Goal: Task Accomplishment & Management: Use online tool/utility

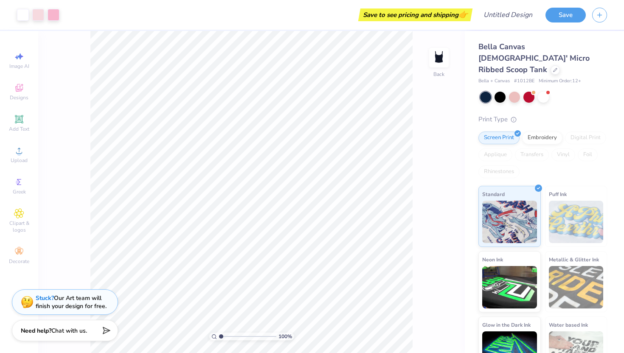
click at [554, 207] on img at bounding box center [576, 222] width 55 height 42
click at [584, 92] on div at bounding box center [543, 97] width 127 height 11
click at [502, 91] on div at bounding box center [499, 96] width 11 height 11
click at [515, 91] on div at bounding box center [514, 96] width 11 height 11
click at [526, 91] on div at bounding box center [528, 96] width 11 height 11
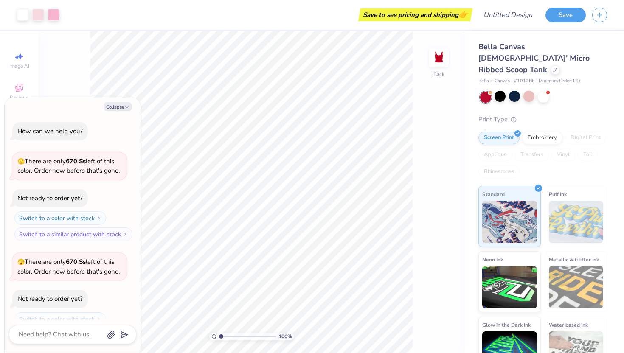
scroll to position [28, 0]
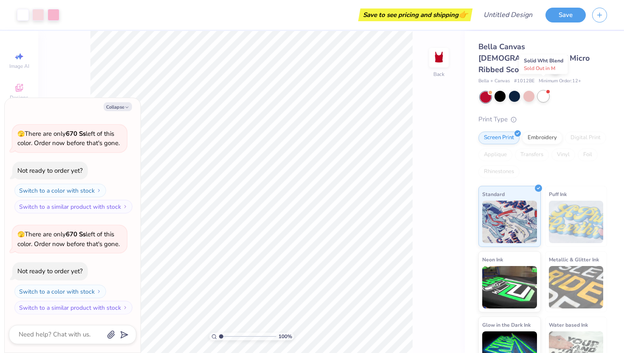
click at [541, 91] on div at bounding box center [542, 96] width 11 height 11
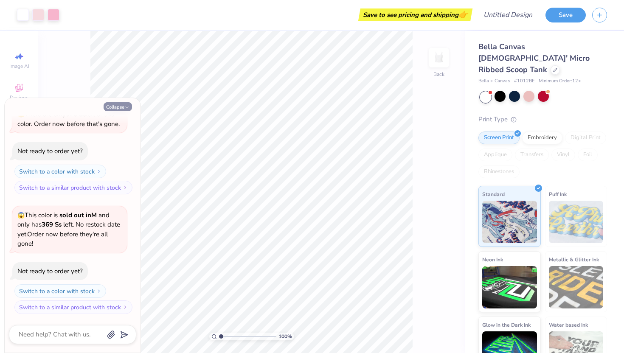
click at [126, 109] on icon "button" at bounding box center [126, 107] width 5 height 5
type textarea "x"
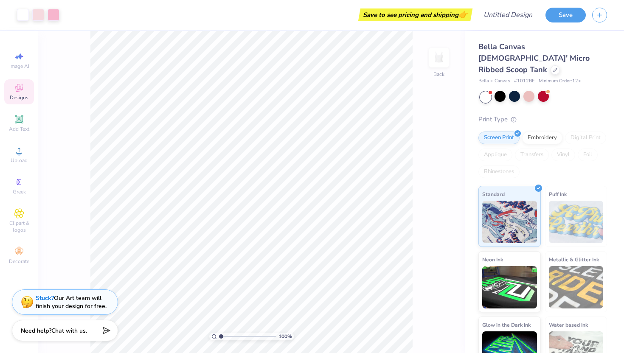
click at [20, 84] on icon at bounding box center [19, 88] width 10 height 10
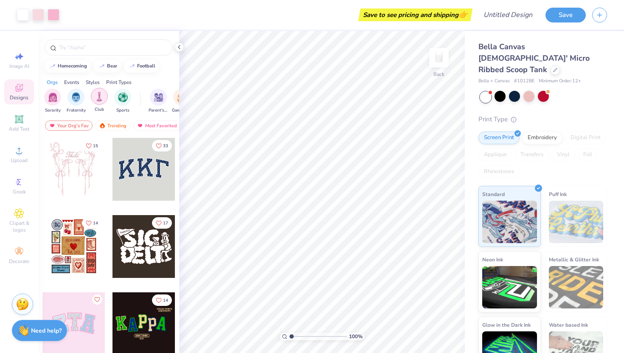
click at [96, 96] on img "filter for Club" at bounding box center [99, 97] width 9 height 10
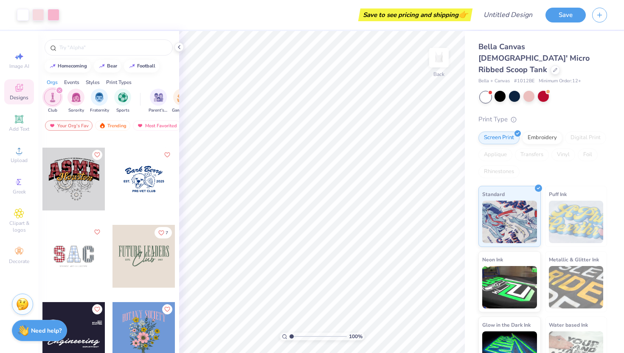
scroll to position [0, 0]
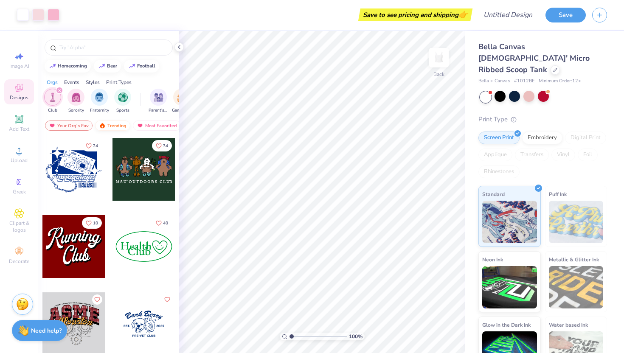
click at [104, 126] on img at bounding box center [102, 126] width 7 height 6
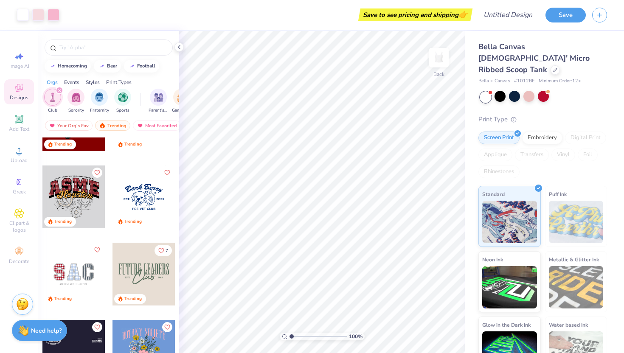
scroll to position [129, 0]
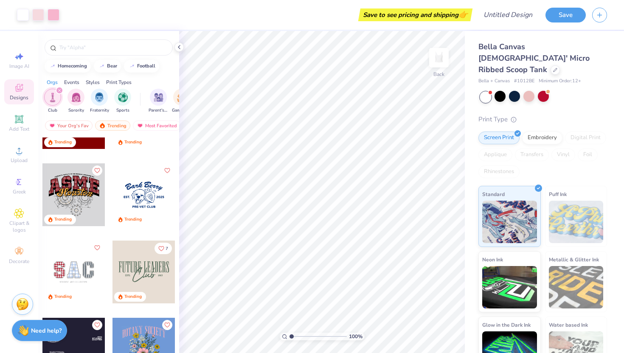
click at [135, 206] on div at bounding box center [143, 194] width 63 height 63
type input "1.41"
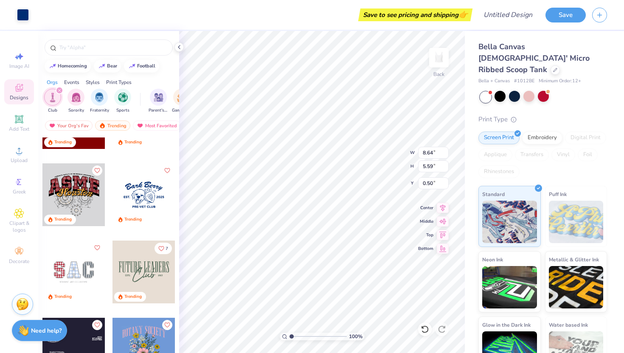
type input "0.50"
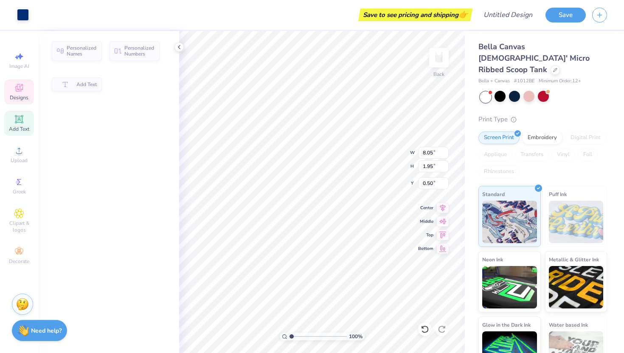
type input "8.05"
type input "1.95"
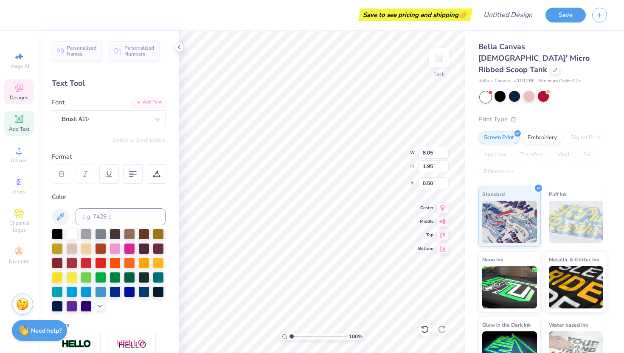
scroll to position [0, 0]
type textarea "B"
type textarea "First Edition"
type textarea "A"
type textarea "W"
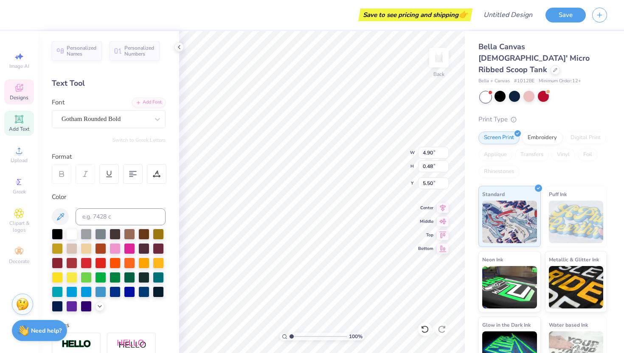
scroll to position [0, 1]
type textarea "DU Acapella"
type textarea "2013"
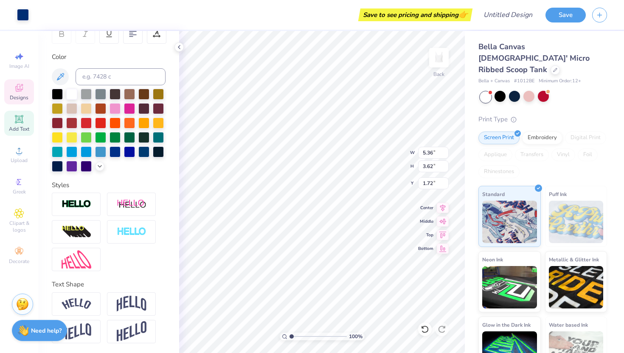
scroll to position [0, 0]
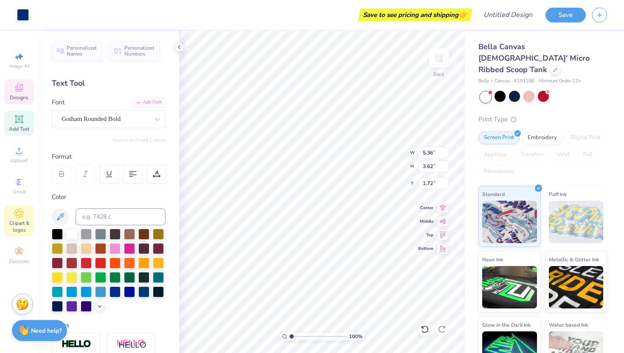
click at [13, 217] on div "Clipart & logos" at bounding box center [19, 221] width 30 height 32
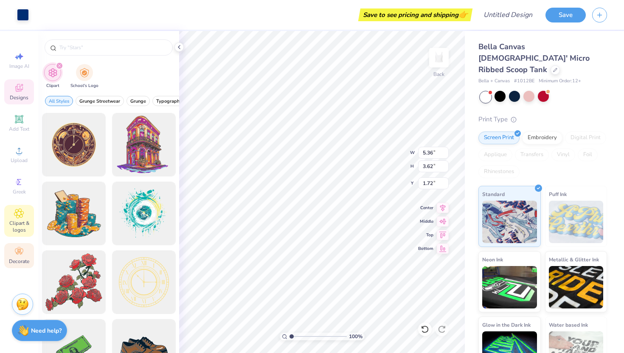
click at [15, 249] on icon at bounding box center [19, 252] width 8 height 6
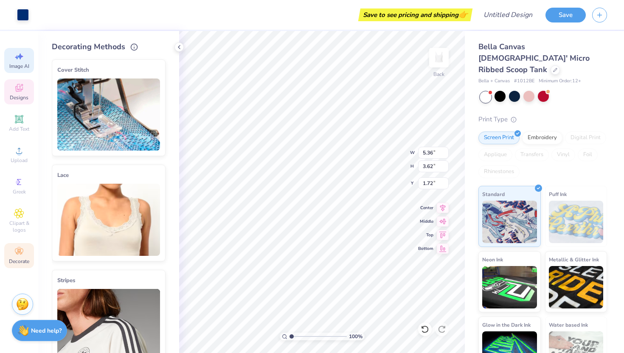
click at [13, 64] on span "Image AI" at bounding box center [19, 66] width 20 height 7
select select "4"
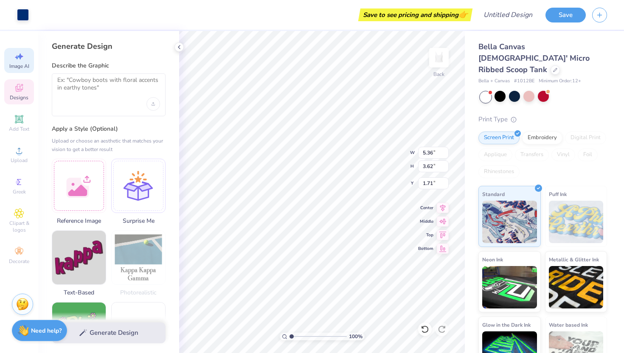
type input "1.71"
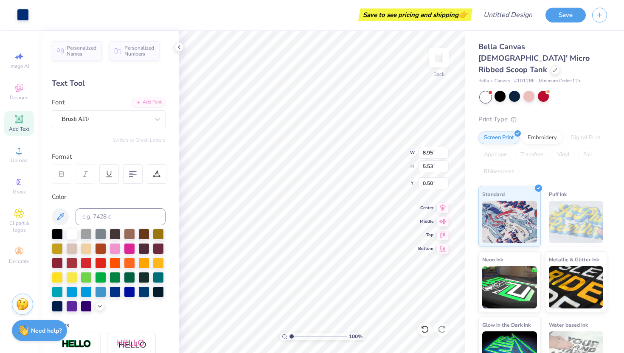
type input "8.57"
type input "5.29"
type input "0.99"
click at [13, 87] on div "Designs" at bounding box center [19, 91] width 30 height 25
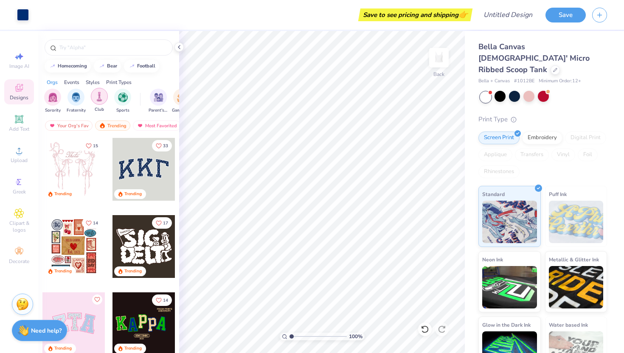
click at [97, 101] on div "filter for Club" at bounding box center [99, 96] width 17 height 17
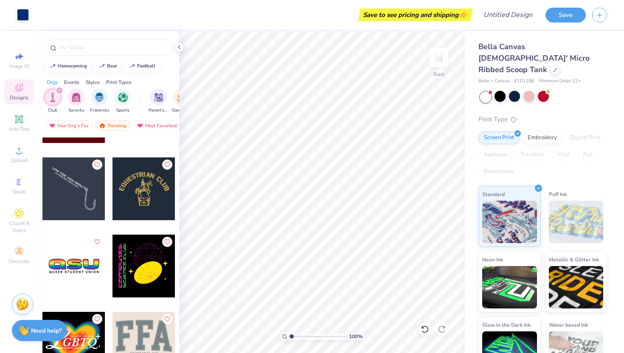
scroll to position [445, 0]
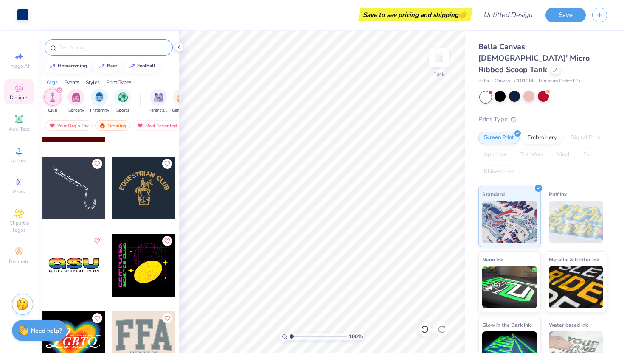
click at [67, 45] on input "text" at bounding box center [113, 47] width 109 height 8
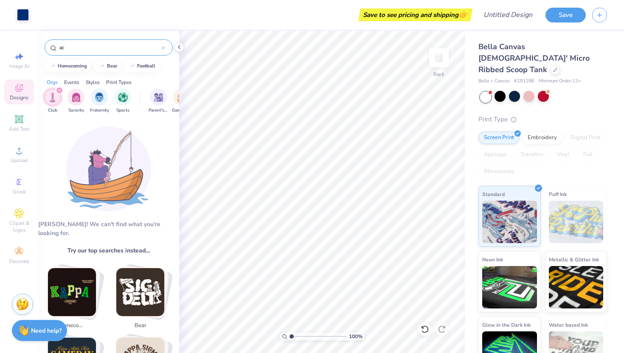
type input "a"
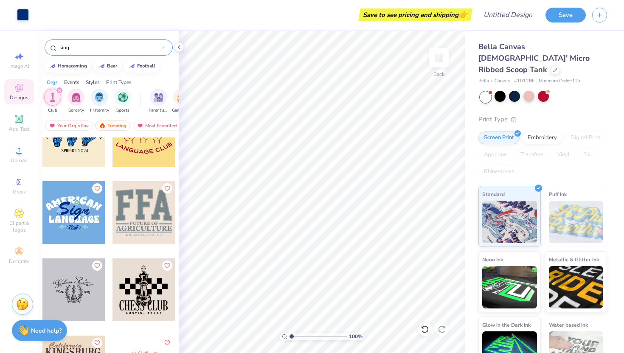
scroll to position [0, 0]
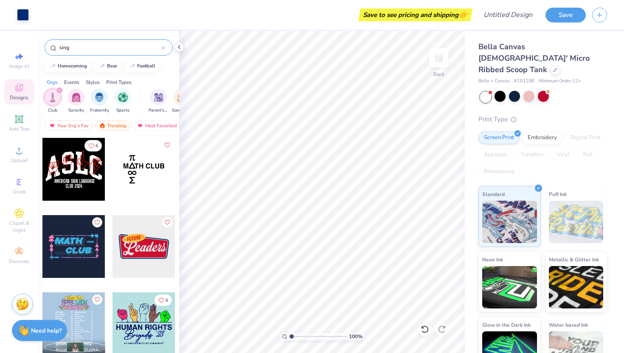
type input "sing"
click at [165, 47] on div "sing" at bounding box center [109, 47] width 128 height 16
click at [161, 47] on input "sing" at bounding box center [110, 47] width 103 height 8
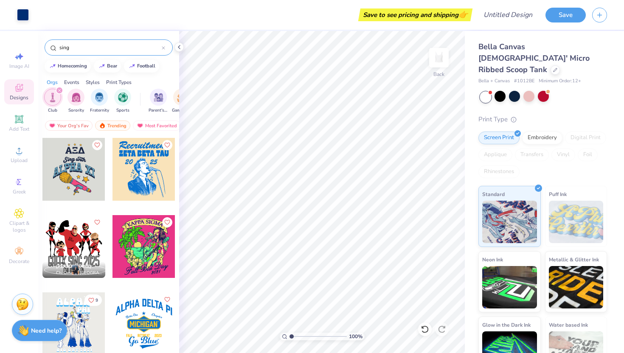
click at [164, 48] on icon at bounding box center [163, 47] width 3 height 3
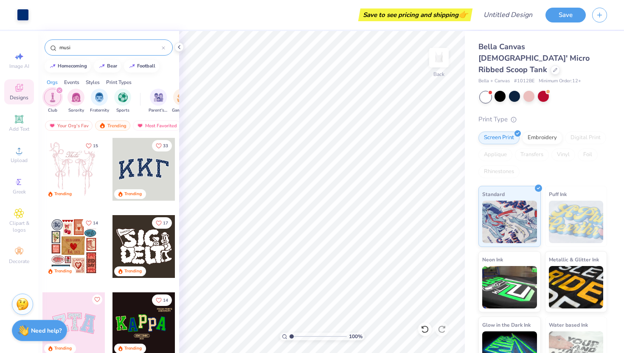
type input "music"
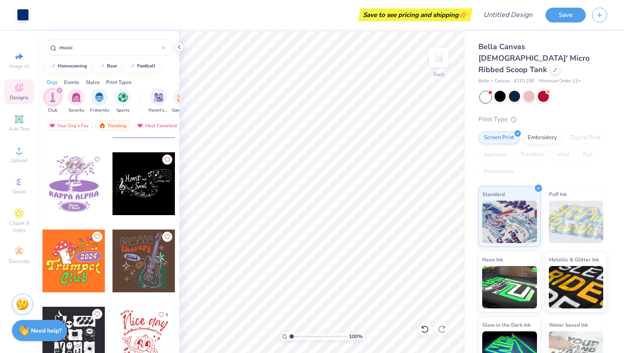
scroll to position [524, 0]
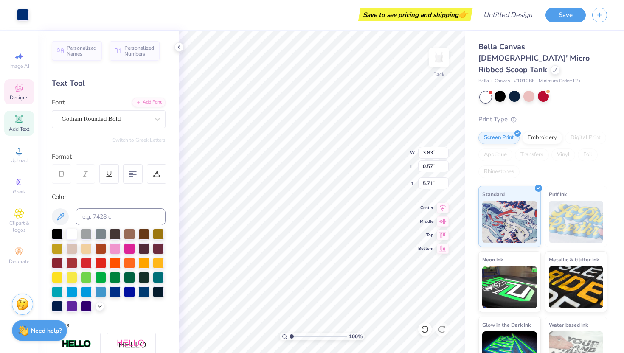
type input "5.74"
type input "3.90"
click at [15, 86] on icon at bounding box center [19, 88] width 10 height 10
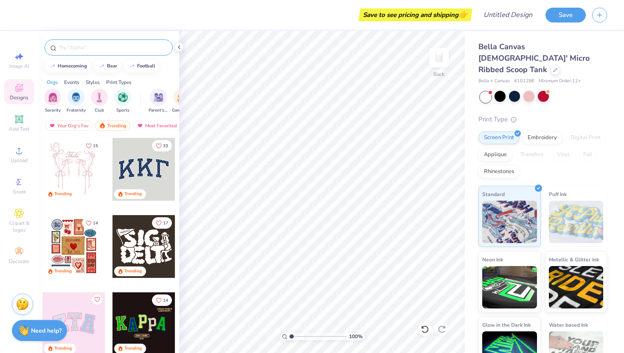
click at [84, 45] on input "text" at bounding box center [113, 47] width 109 height 8
type input "music"
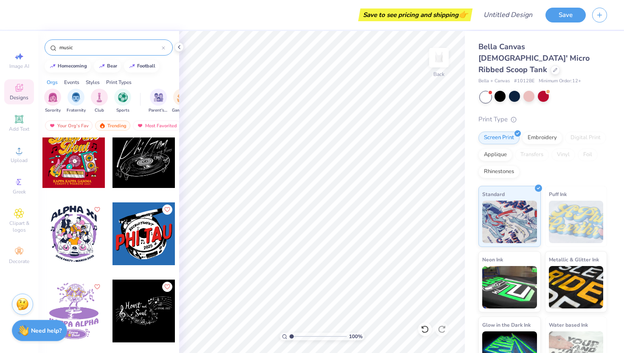
scroll to position [395, 0]
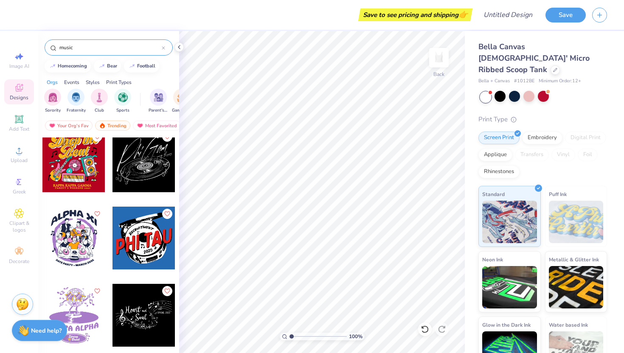
click at [143, 299] on div at bounding box center [143, 315] width 63 height 63
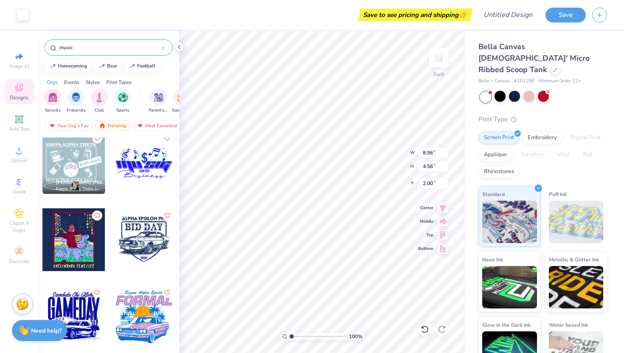
scroll to position [1220, 0]
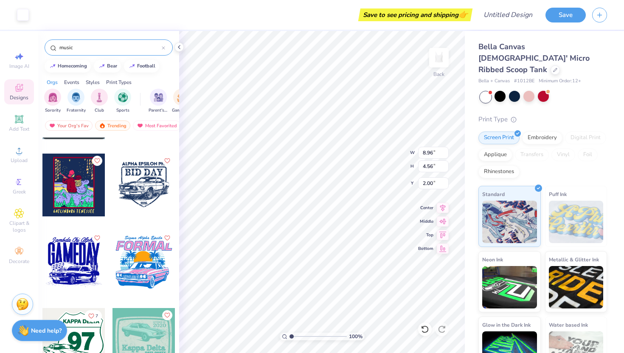
click at [123, 42] on div "music" at bounding box center [109, 47] width 128 height 16
click at [162, 47] on icon at bounding box center [163, 47] width 3 height 3
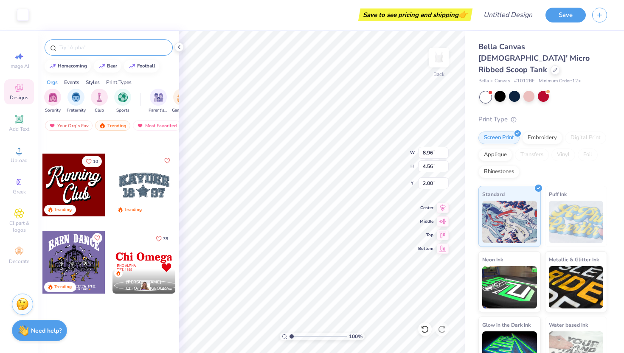
scroll to position [988, 0]
click at [161, 47] on input "text" at bounding box center [113, 47] width 109 height 8
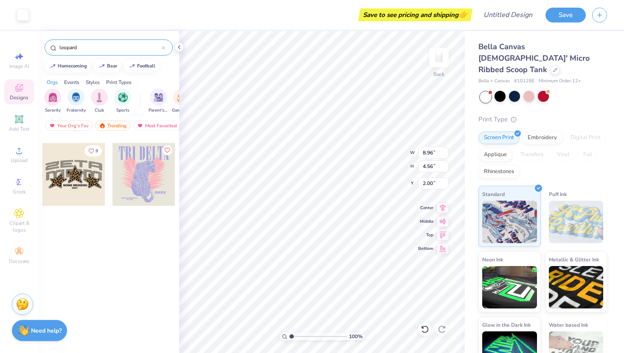
scroll to position [0, 0]
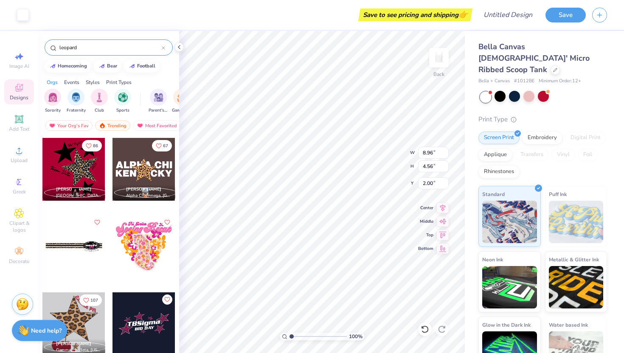
type input "leopard"
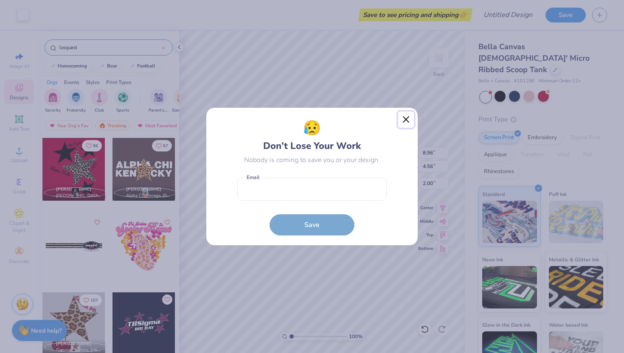
click at [410, 115] on button "Close" at bounding box center [406, 120] width 16 height 16
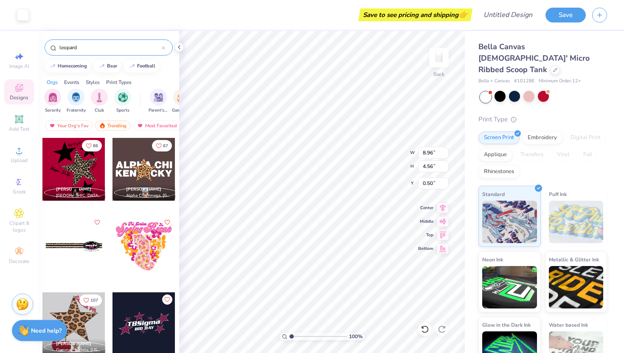
type input "0.50"
type input "8.95"
type input "4.42"
type input "0.50"
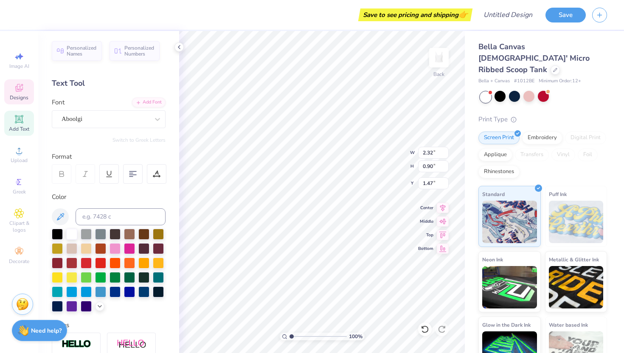
type input "8.95"
type input "4.56"
type input "0.50"
click at [57, 235] on div at bounding box center [57, 233] width 11 height 11
click at [54, 231] on div at bounding box center [57, 233] width 11 height 11
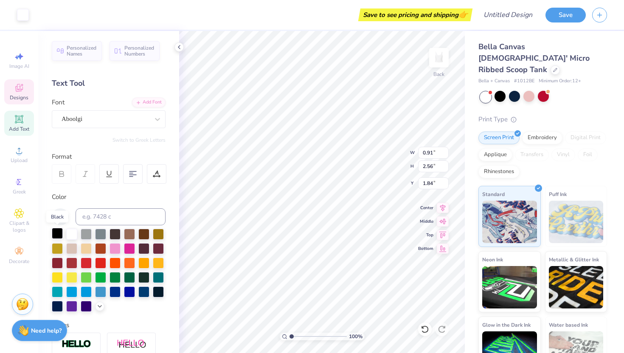
click at [54, 233] on div at bounding box center [57, 233] width 11 height 11
type input "8.95"
type input "4.42"
type input "0.50"
type input "1.41"
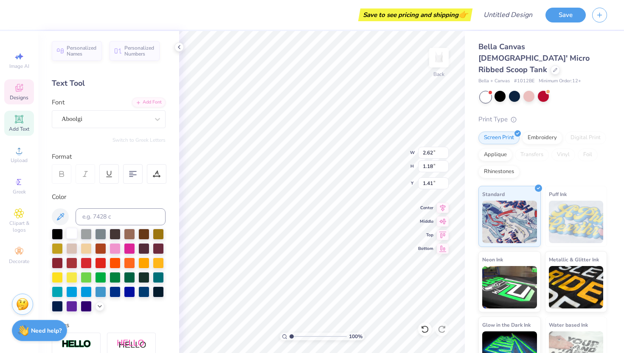
click at [69, 231] on div at bounding box center [71, 233] width 11 height 11
click at [499, 91] on div at bounding box center [499, 96] width 11 height 11
type input "2.58"
type input "8.41"
type input "4.28"
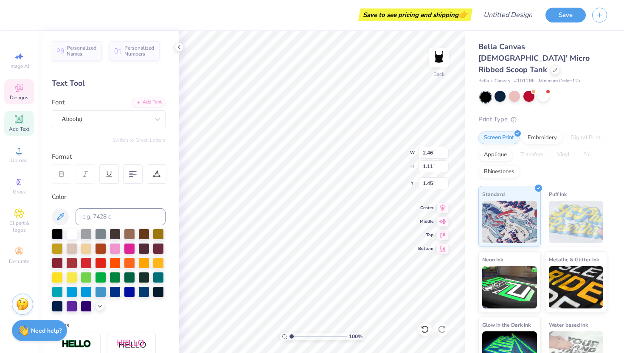
type textarea "First"
type input "1.67"
type input "0.82"
type input "2.45"
type textarea "Edition"
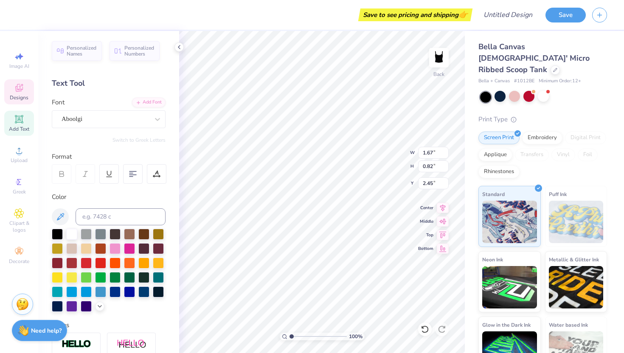
scroll to position [0, 0]
type input "8.41"
type input "4.28"
type input "0.50"
type textarea "DU"
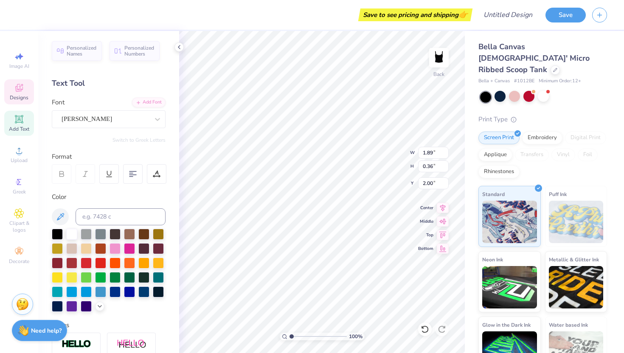
scroll to position [0, 0]
type textarea "S"
type textarea "EST. 2013"
type input "8.41"
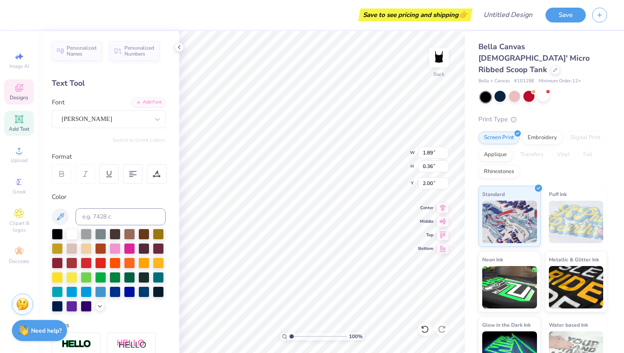
type input "4.15"
type input "0.50"
type input "1.08"
type textarea "x"
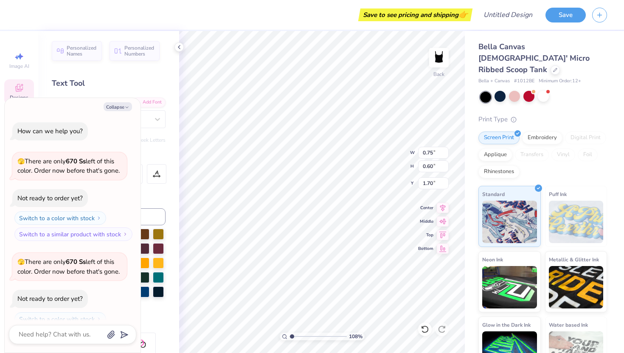
scroll to position [199, 0]
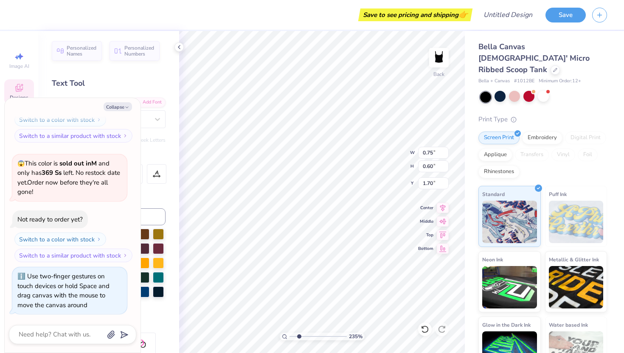
drag, startPoint x: 291, startPoint y: 337, endPoint x: 299, endPoint y: 336, distance: 7.3
type input "2.35"
click at [299, 336] on input "range" at bounding box center [317, 337] width 57 height 8
type textarea "x"
type input "1.16"
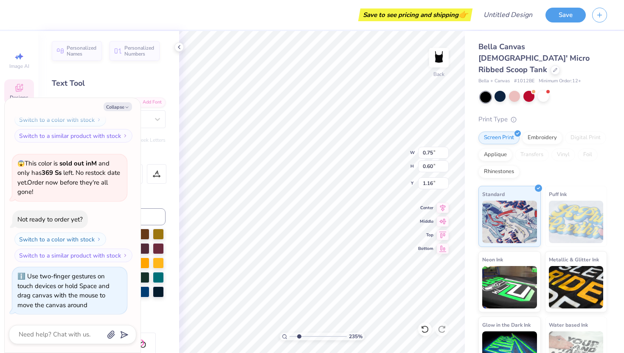
type textarea "x"
type input "2.11"
type input "1.08"
type input "1.46"
type textarea "x"
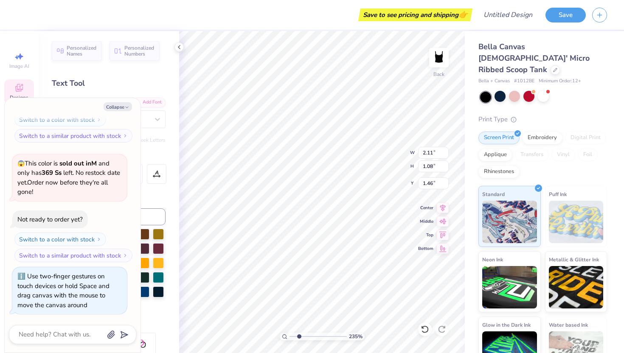
type input "1.32"
type textarea "x"
type input "2.64"
type input "1.07"
type input "2.33"
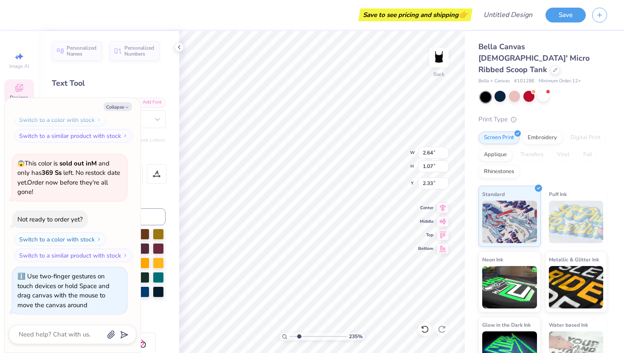
type textarea "x"
type input "2.32"
type textarea "x"
type input "5.63"
type input "4.21"
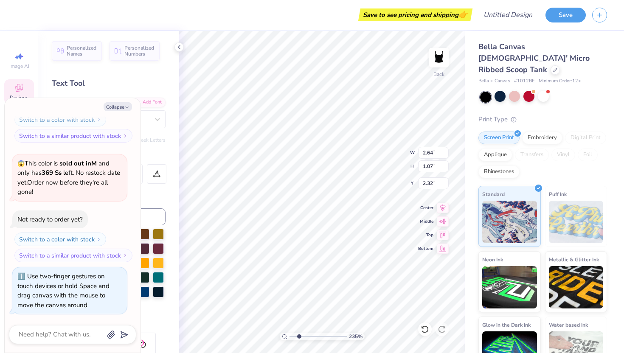
type input "0.57"
type textarea "x"
type input "0.50"
type textarea "x"
type input "0.85"
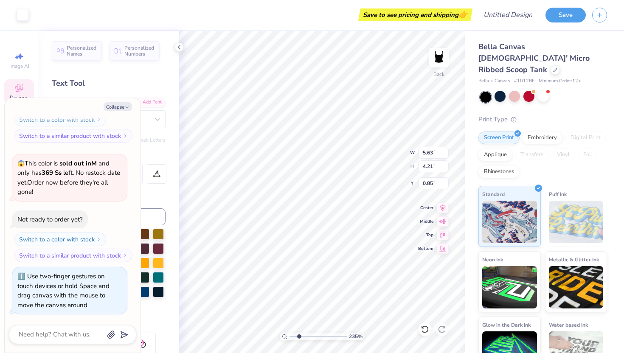
type textarea "x"
type input "2.11"
type input "1.08"
type input "1.32"
type textarea "x"
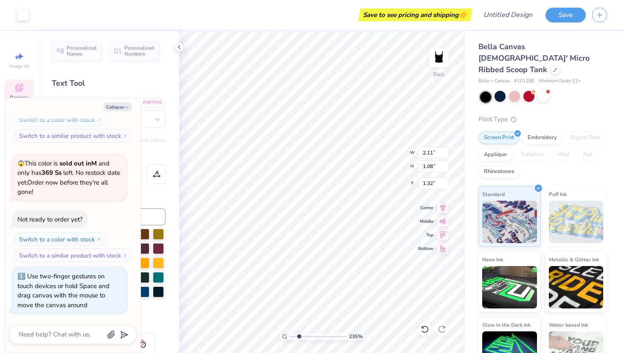
type input "1.31"
type textarea "x"
type input "8.41"
type input "4.57"
type input "0.50"
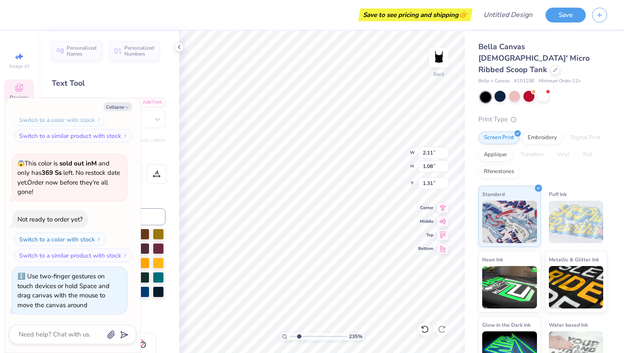
type textarea "x"
type input "1.23"
type textarea "x"
type input "2.64"
type input "1.07"
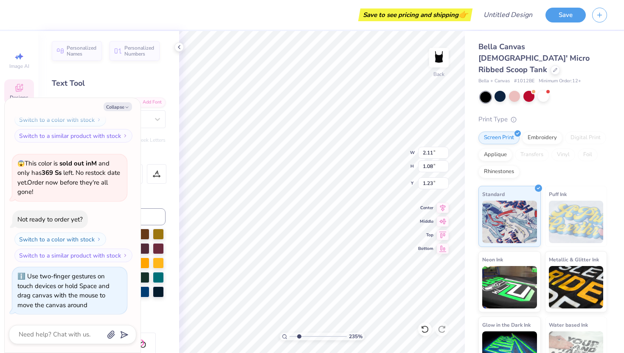
type input "2.32"
type textarea "x"
type input "2.42"
type textarea "x"
type input "0.75"
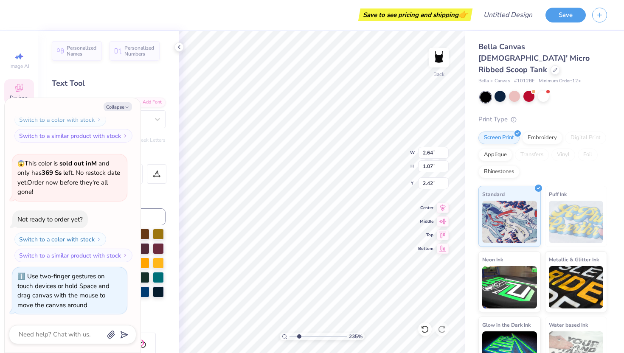
type input "0.60"
type input "1.16"
type textarea "x"
type input "1.18"
type textarea "x"
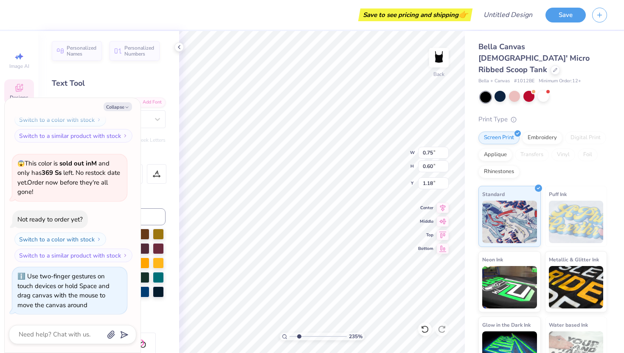
type input "1.70"
type textarea "x"
type input "2.11"
type input "1.08"
type input "1.23"
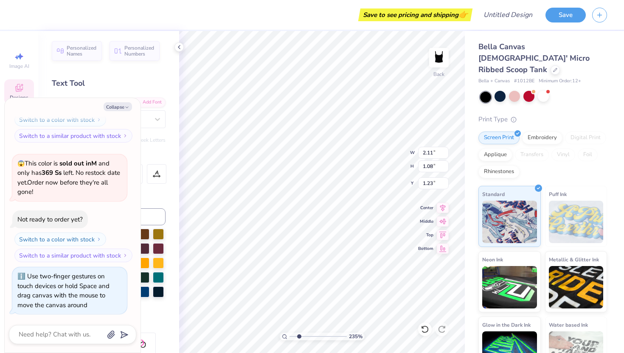
type textarea "x"
type input "1.34"
drag, startPoint x: 297, startPoint y: 336, endPoint x: 294, endPoint y: 327, distance: 9.3
type input "1.45"
click at [294, 333] on input "range" at bounding box center [317, 337] width 57 height 8
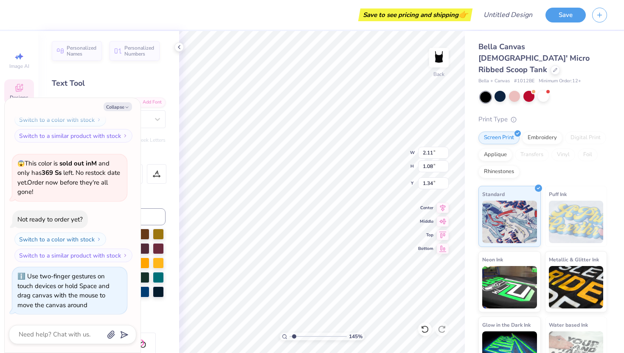
type textarea "x"
type input "1.45"
type input "0.28"
type input "2.00"
type textarea "x"
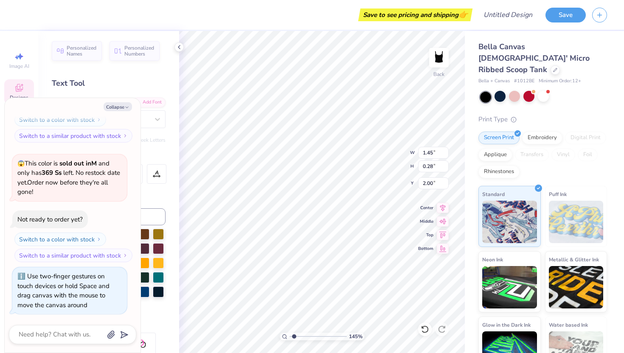
type input "2.42"
type textarea "x"
type input "7.40"
type input "4.02"
type input "1.05"
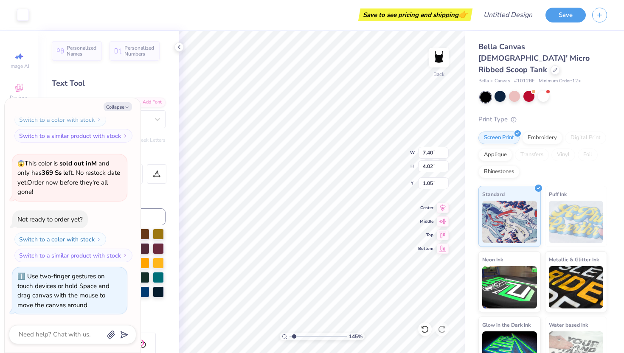
type textarea "x"
type input "0.66"
click at [167, 109] on div "Personalized Names Personalized Numbers Text Tool Add Font Font [PERSON_NAME] S…" at bounding box center [108, 192] width 141 height 322
type textarea "x"
drag, startPoint x: 294, startPoint y: 336, endPoint x: 295, endPoint y: 326, distance: 9.8
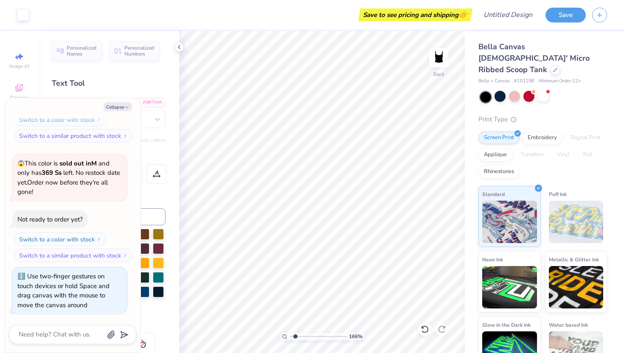
click at [295, 333] on input "range" at bounding box center [317, 337] width 57 height 8
drag, startPoint x: 297, startPoint y: 336, endPoint x: 274, endPoint y: 327, distance: 23.5
type input "1"
click at [289, 333] on input "range" at bounding box center [317, 337] width 57 height 8
type textarea "x"
